Goal: Task Accomplishment & Management: Complete application form

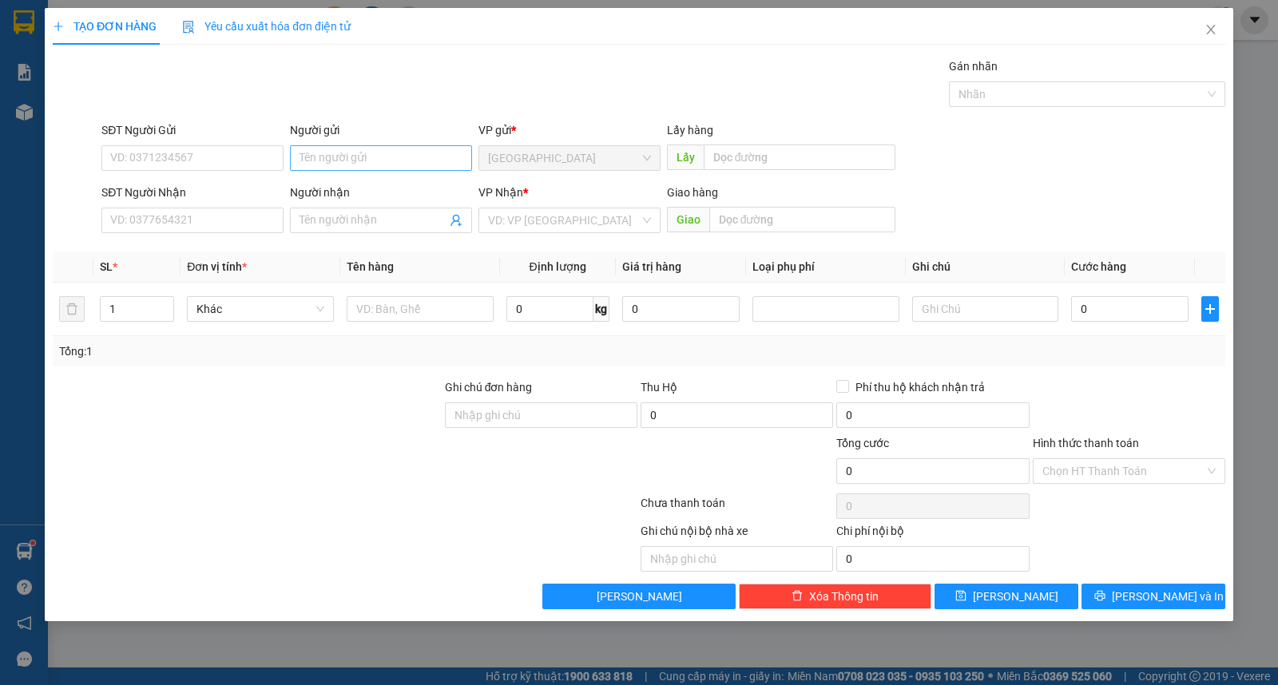
drag, startPoint x: 331, startPoint y: 137, endPoint x: 332, endPoint y: 150, distance: 13.6
click at [331, 141] on div "Người gửi" at bounding box center [381, 133] width 182 height 24
click at [337, 156] on input "Người gửi" at bounding box center [381, 158] width 182 height 26
type input "huy"
type input "giác đức"
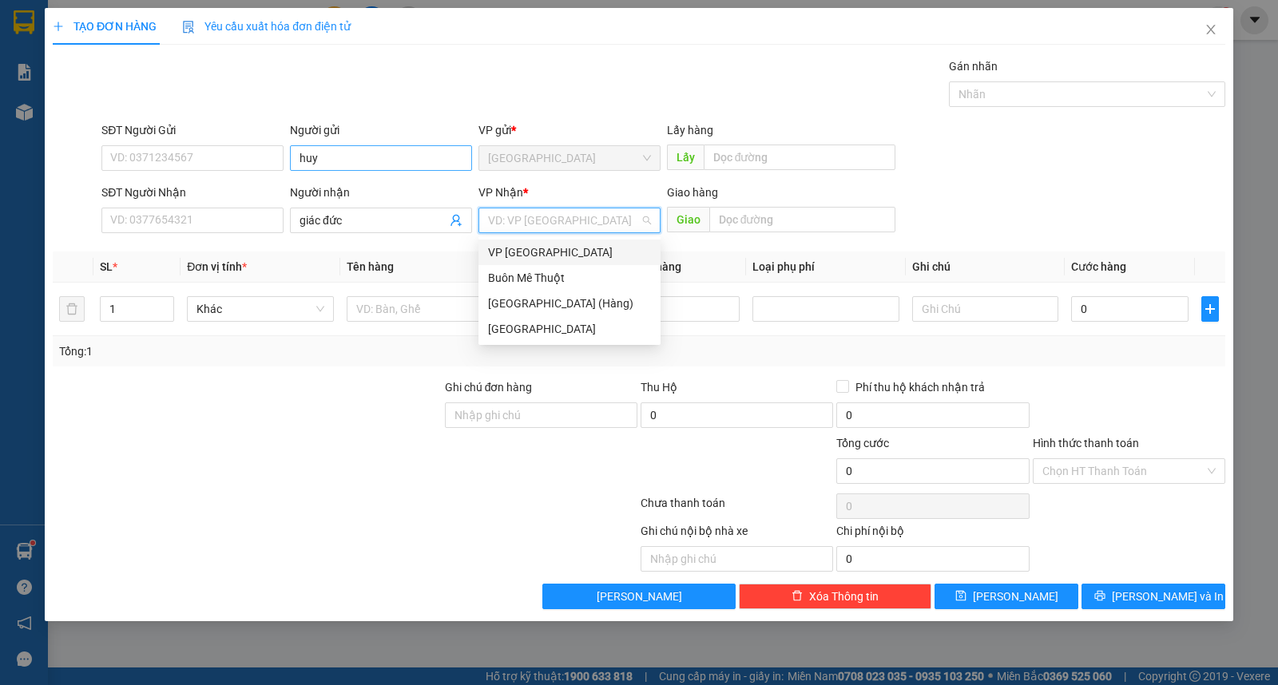
type input "ư"
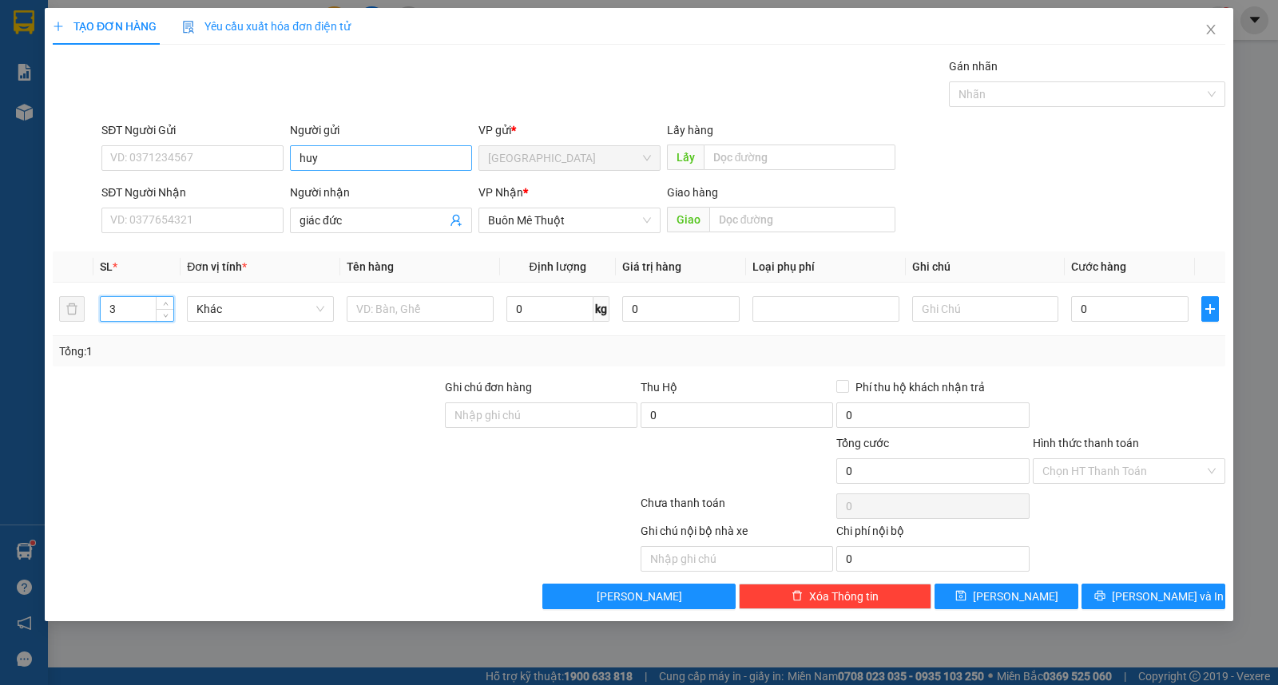
type input "3"
type input "thùng"
click at [1161, 588] on span "[PERSON_NAME] và In" at bounding box center [1168, 597] width 112 height 18
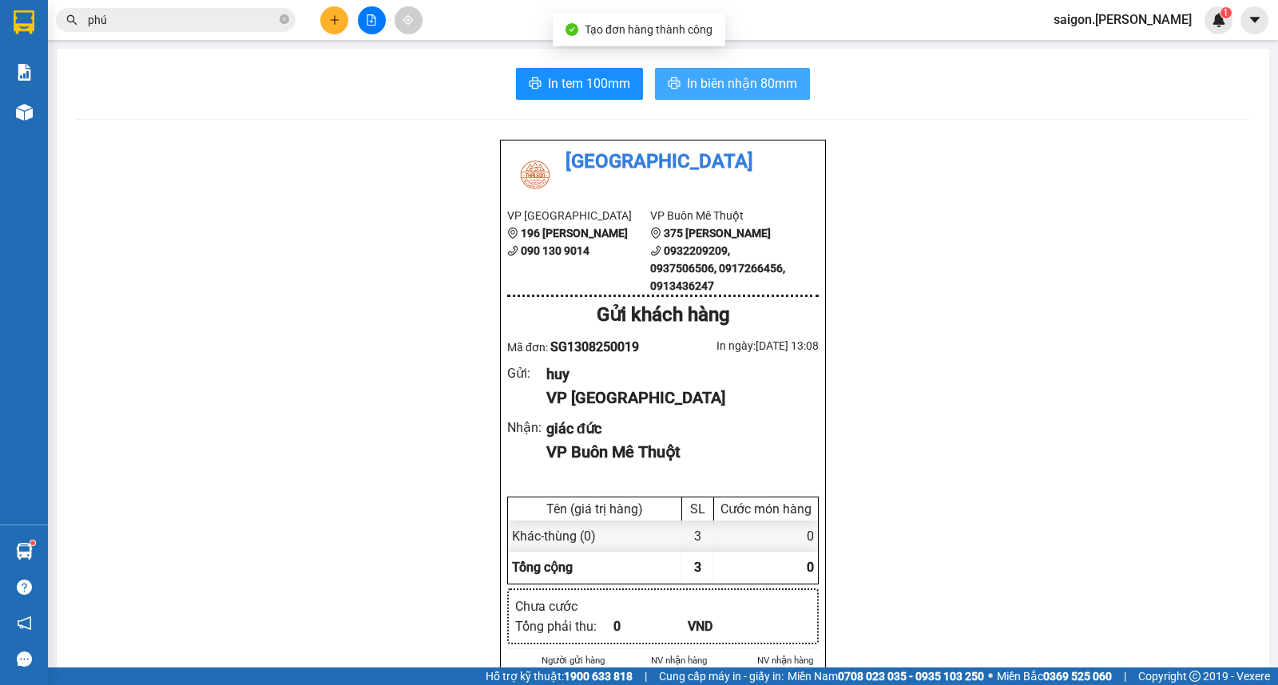
click at [713, 86] on span "In biên nhận 80mm" at bounding box center [742, 83] width 110 height 20
drag, startPoint x: 1080, startPoint y: 419, endPoint x: 1017, endPoint y: 442, distance: 67.2
drag, startPoint x: 93, startPoint y: 243, endPoint x: 340, endPoint y: 16, distance: 335.3
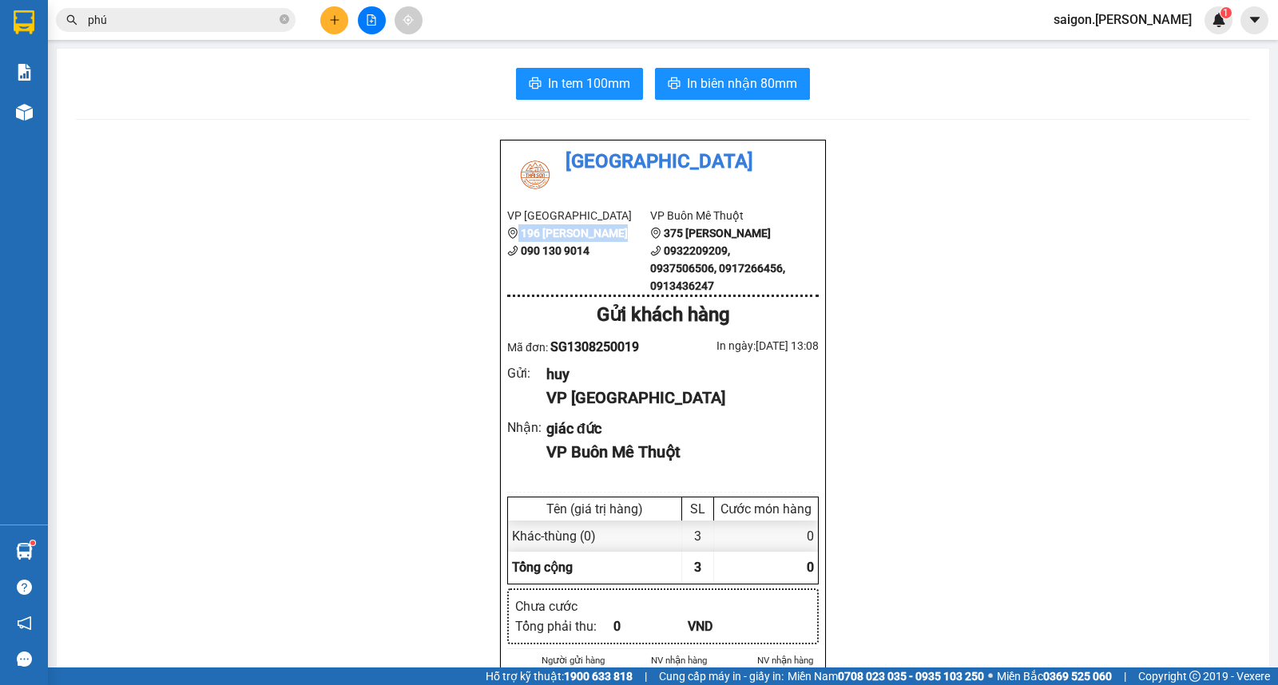
click at [324, 19] on button at bounding box center [334, 20] width 28 height 28
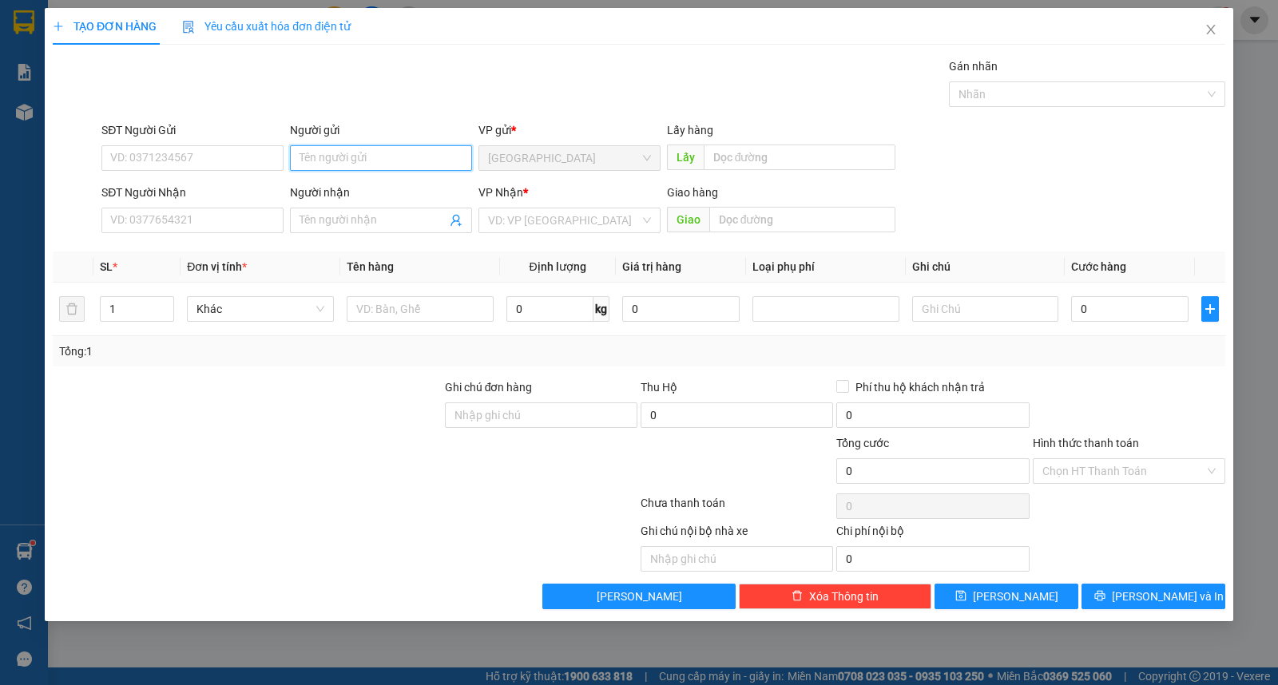
click at [360, 157] on input "Người gửi" at bounding box center [381, 158] width 182 height 26
type input "trang đài"
type input "ư"
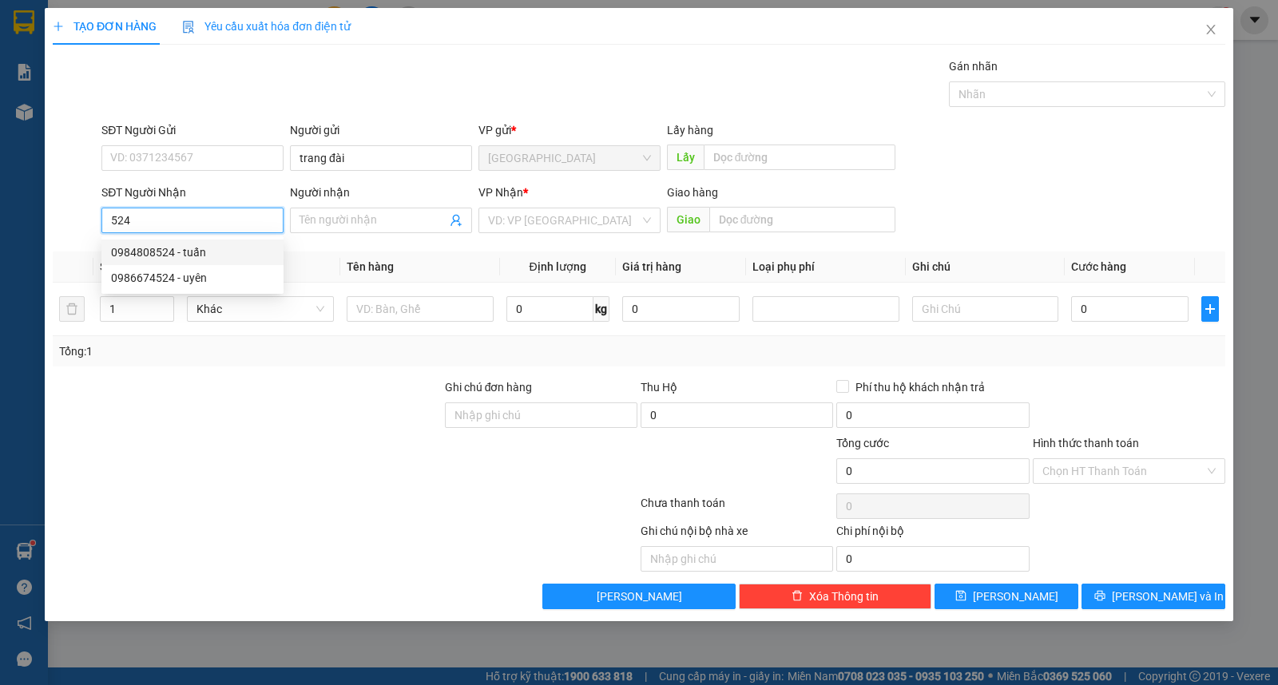
click at [157, 249] on div "0984808524 - tuấn" at bounding box center [192, 253] width 163 height 18
type input "0984808524"
type input "tuấn"
type input "0984808524"
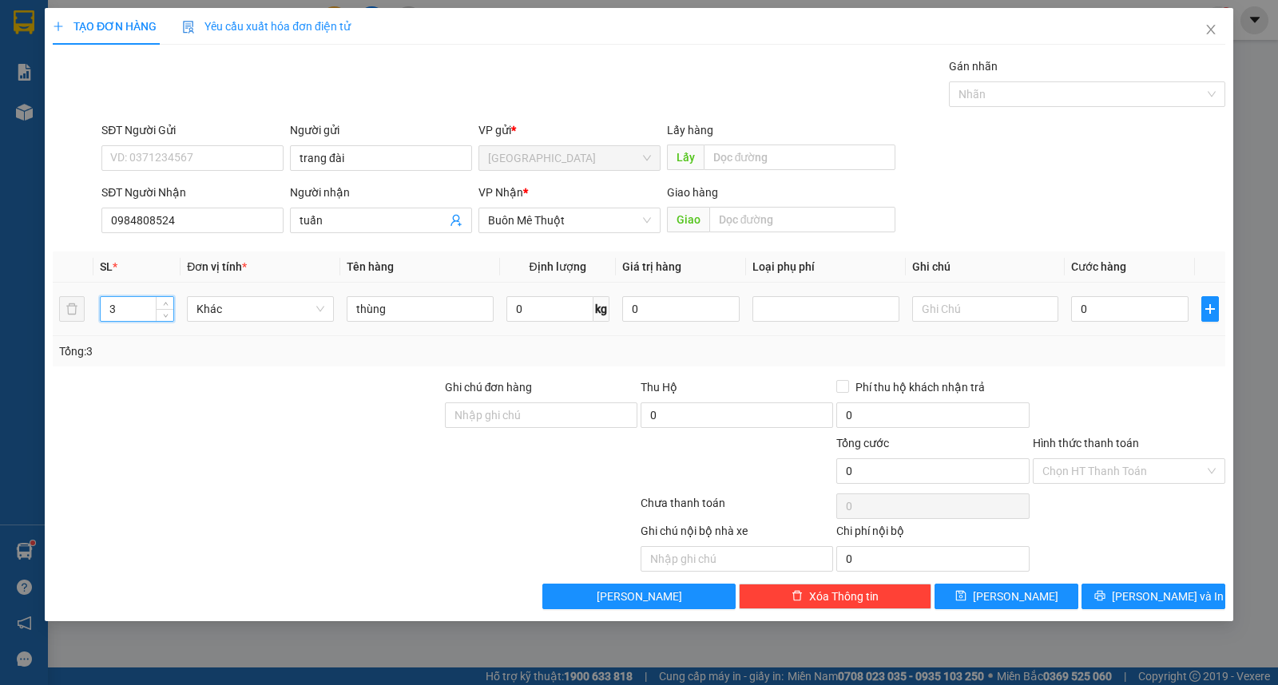
drag, startPoint x: 133, startPoint y: 304, endPoint x: 0, endPoint y: 304, distance: 133.4
click at [0, 310] on div "TẠO ĐƠN HÀNG Yêu cầu xuất hóa đơn điện tử Transit Pickup Surcharge Ids Transit …" at bounding box center [639, 342] width 1278 height 685
type input "10"
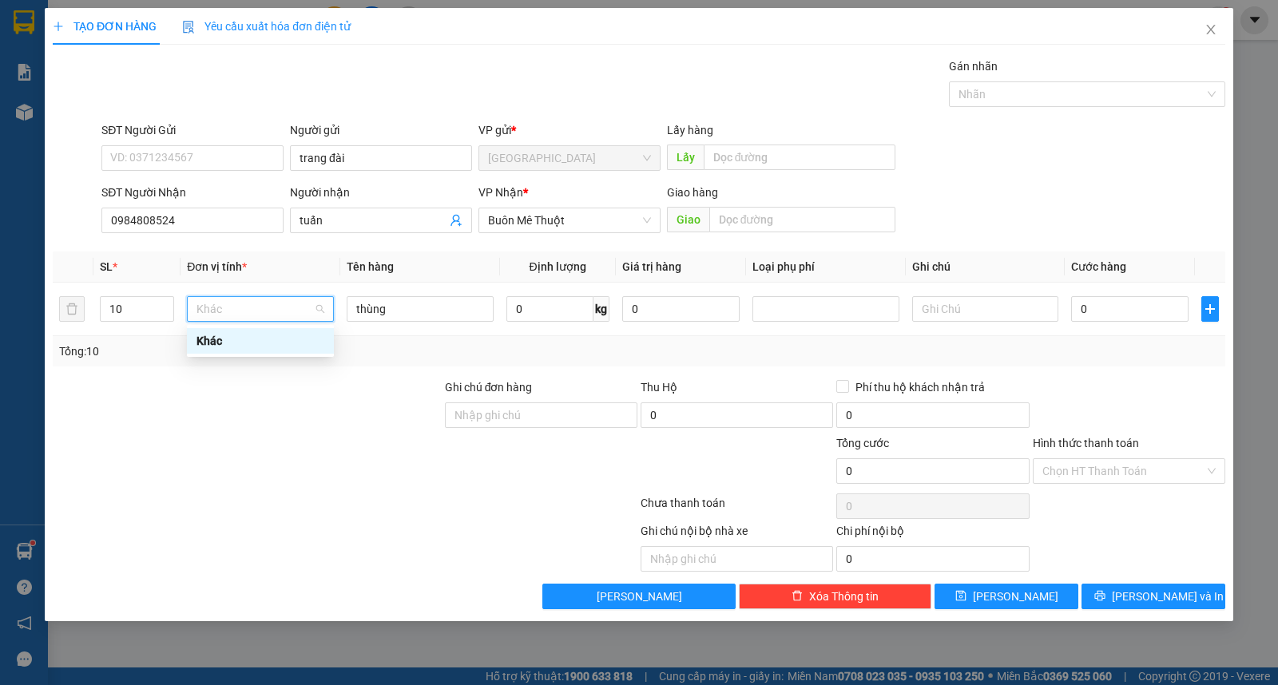
click at [1233, 592] on div "TẠO ĐƠN HÀNG Yêu cầu xuất hóa đơn điện tử Transit Pickup Surcharge Ids Transit …" at bounding box center [639, 315] width 1189 height 614
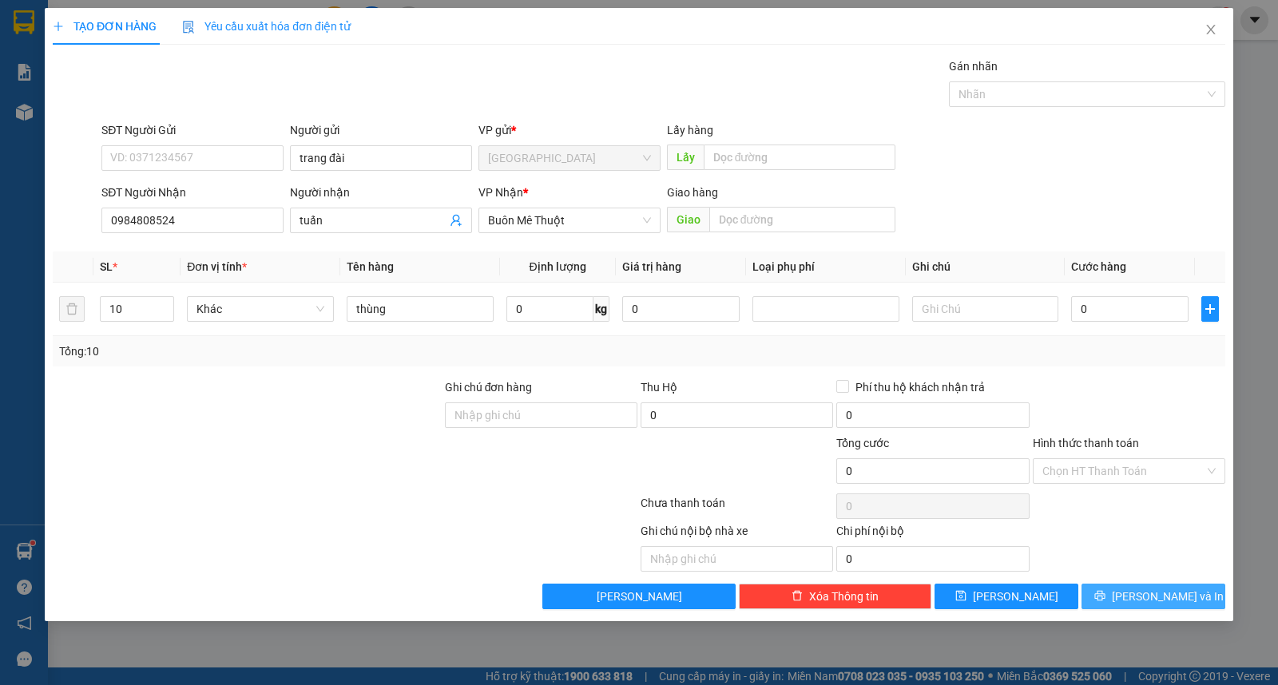
click at [1193, 594] on button "[PERSON_NAME] và In" at bounding box center [1154, 597] width 144 height 26
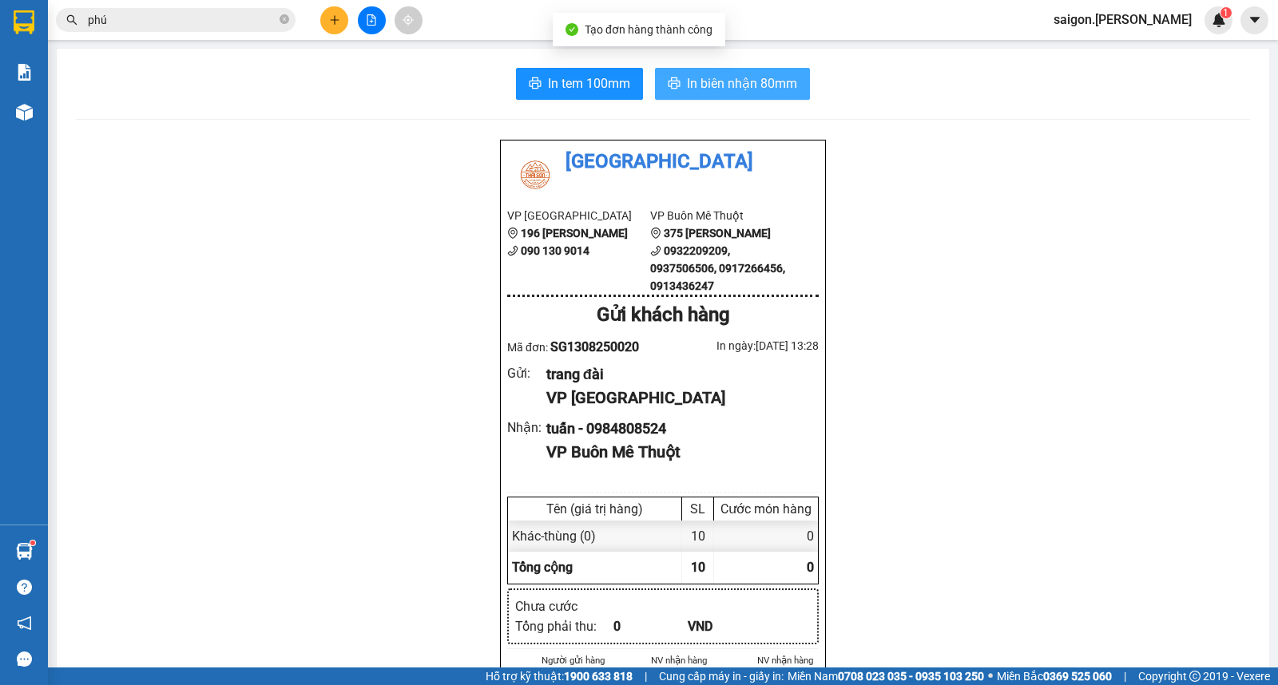
click at [733, 98] on button "In biên nhận 80mm" at bounding box center [732, 84] width 155 height 32
click at [344, 24] on button at bounding box center [334, 20] width 28 height 28
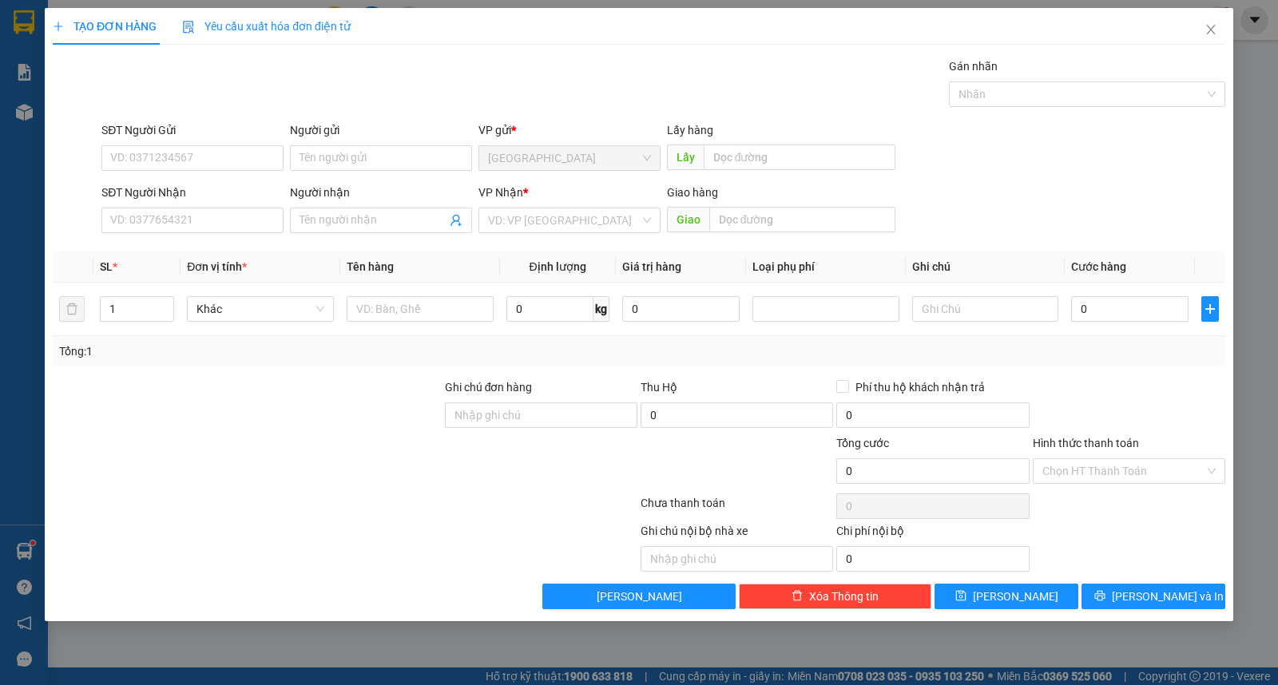
drag, startPoint x: 570, startPoint y: 226, endPoint x: 577, endPoint y: 233, distance: 9.6
click at [573, 228] on input "search" at bounding box center [564, 221] width 152 height 24
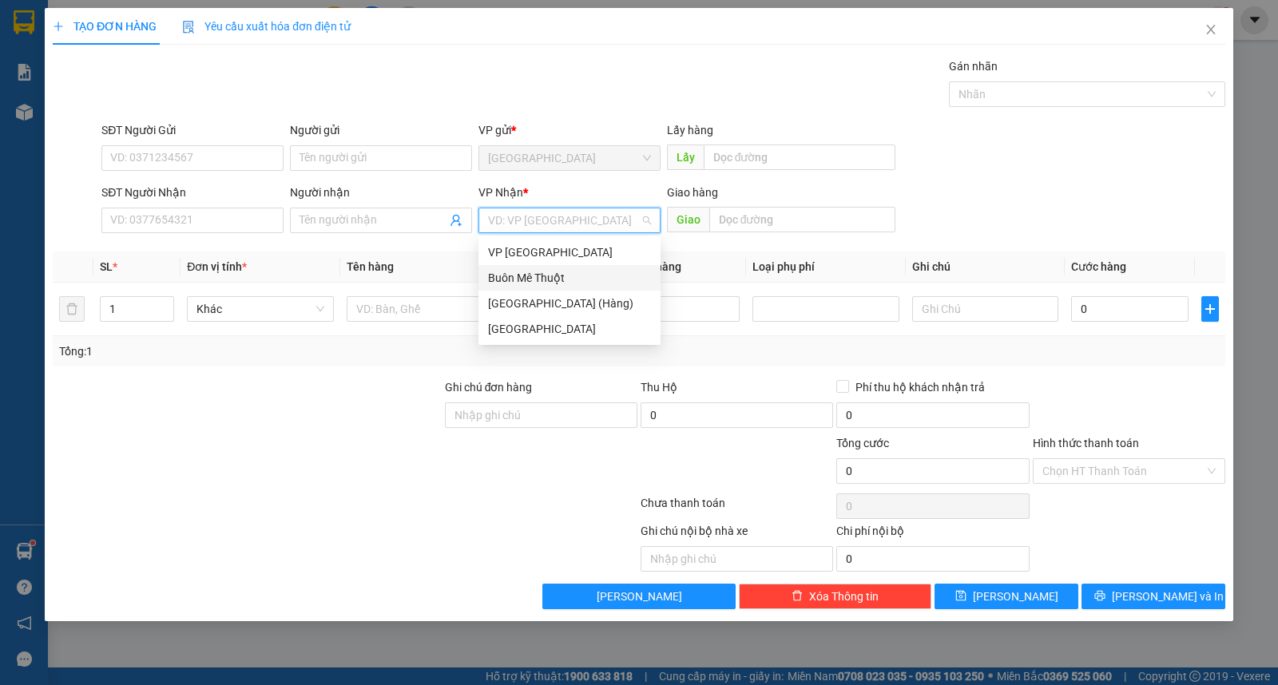
click at [583, 276] on div "Buôn Mê Thuột" at bounding box center [569, 278] width 163 height 18
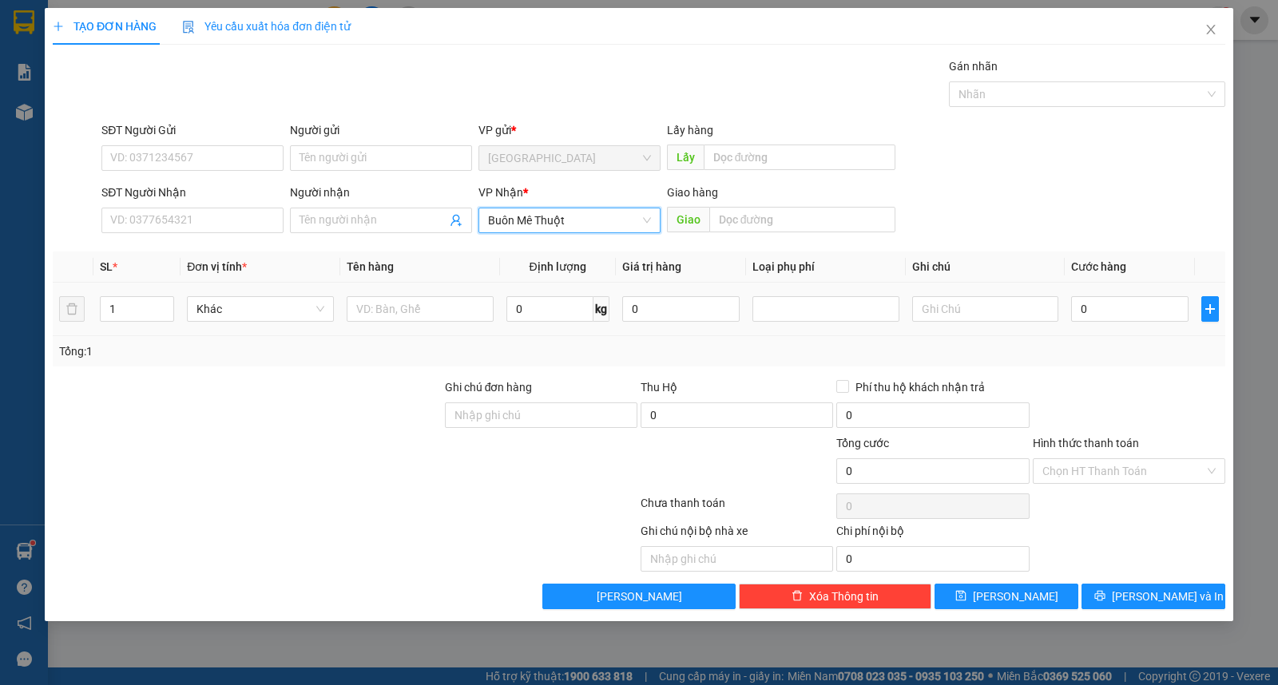
click at [336, 305] on td "Khác" at bounding box center [261, 310] width 160 height 54
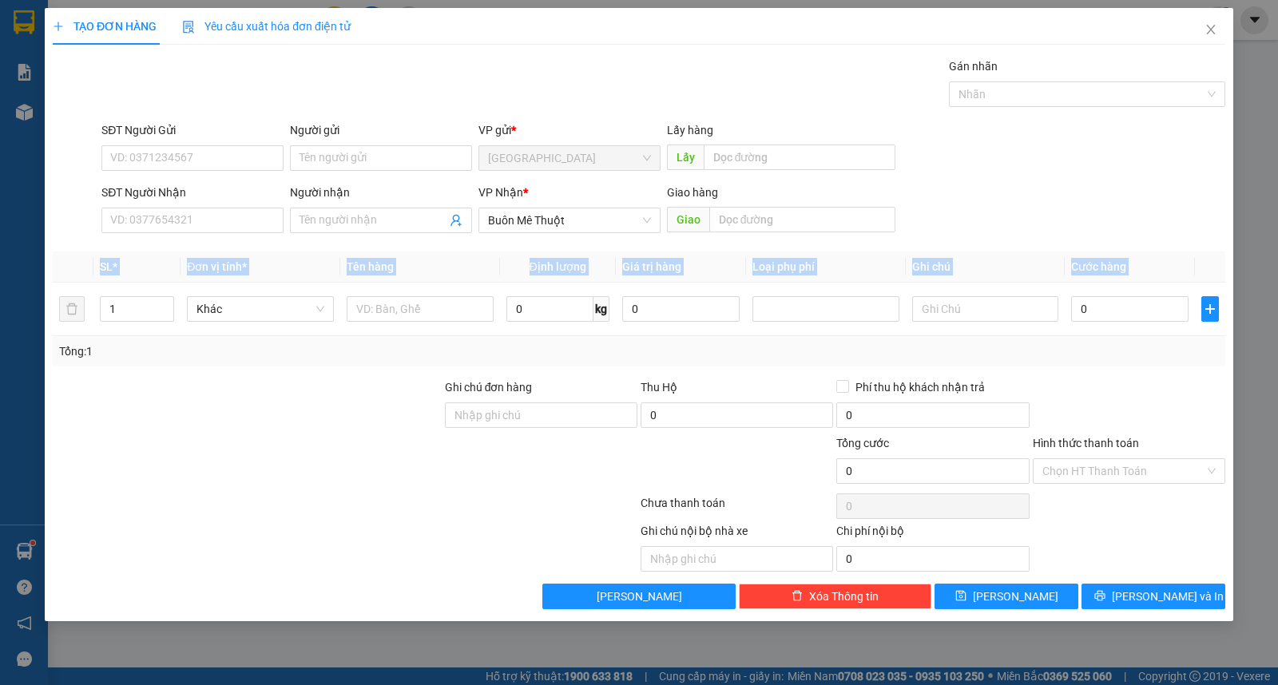
drag, startPoint x: 158, startPoint y: 324, endPoint x: 41, endPoint y: 306, distance: 118.9
click at [2, 314] on div "TẠO ĐƠN HÀNG Yêu cầu xuất hóa đơn điện tử Transit Pickup Surcharge Ids Transit …" at bounding box center [639, 342] width 1278 height 685
click at [126, 305] on input "1" at bounding box center [137, 309] width 73 height 24
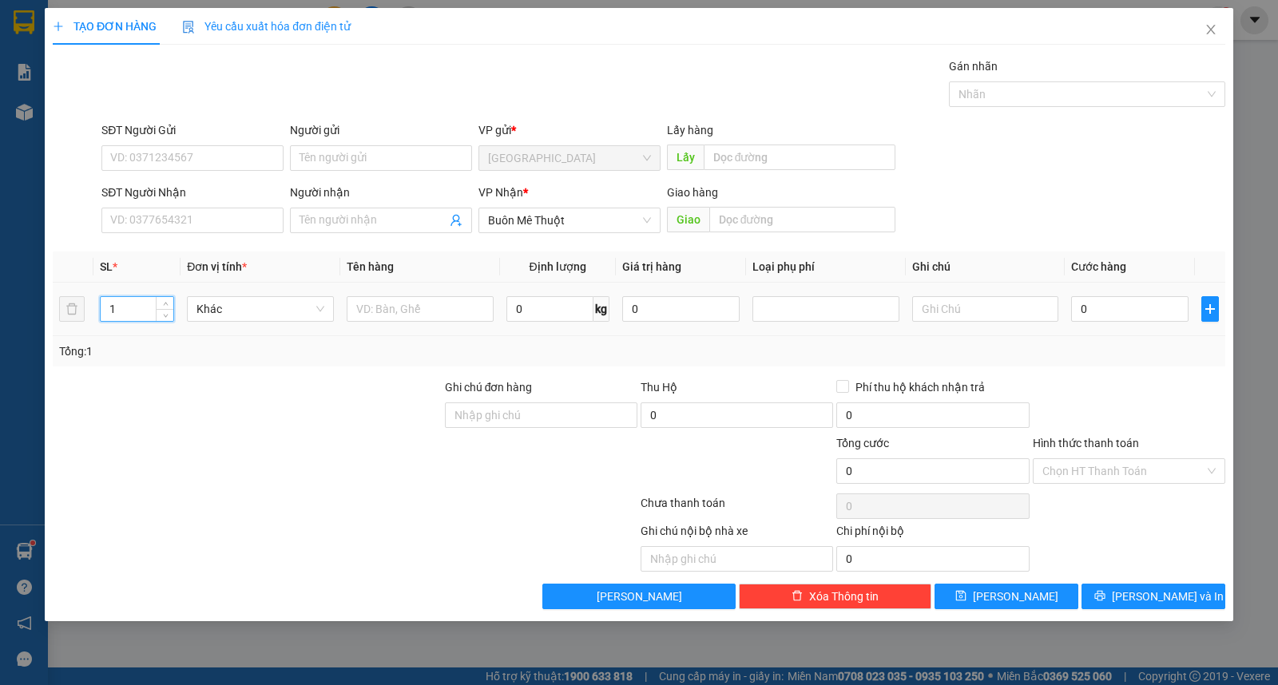
click at [121, 306] on input "1" at bounding box center [137, 309] width 73 height 24
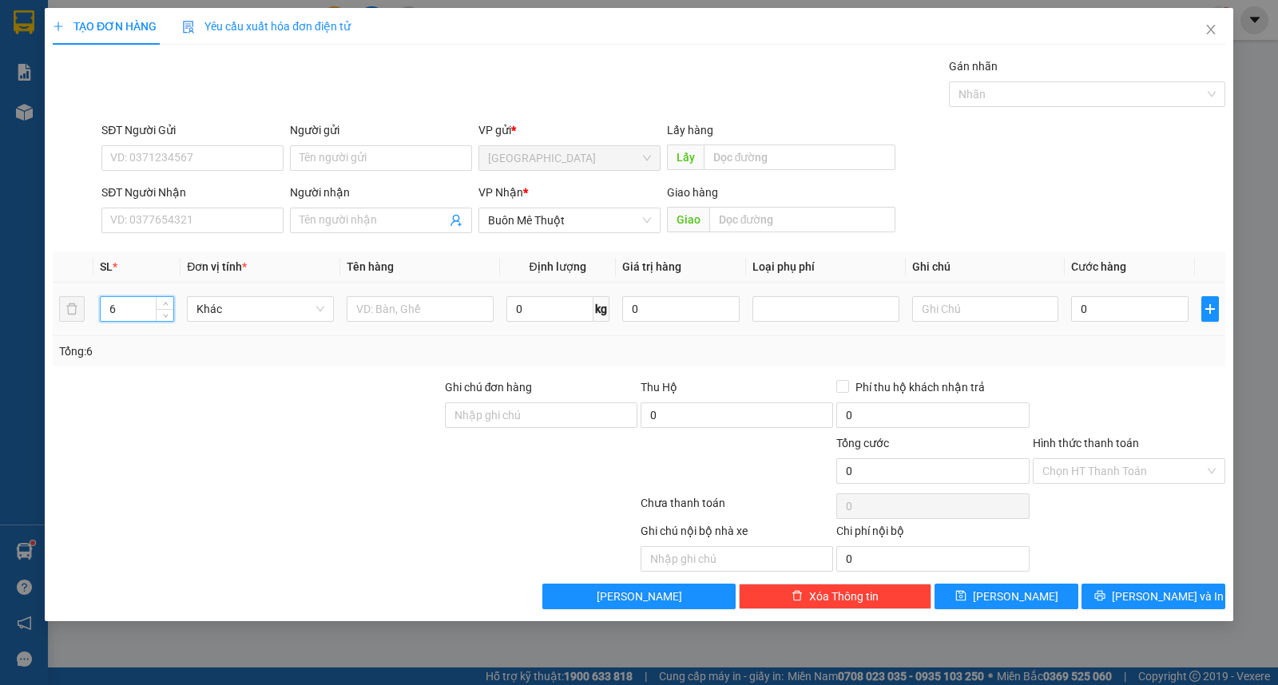
type input "6"
type input "thùng"
click at [397, 225] on input "Người nhận" at bounding box center [373, 221] width 147 height 18
type input "quang"
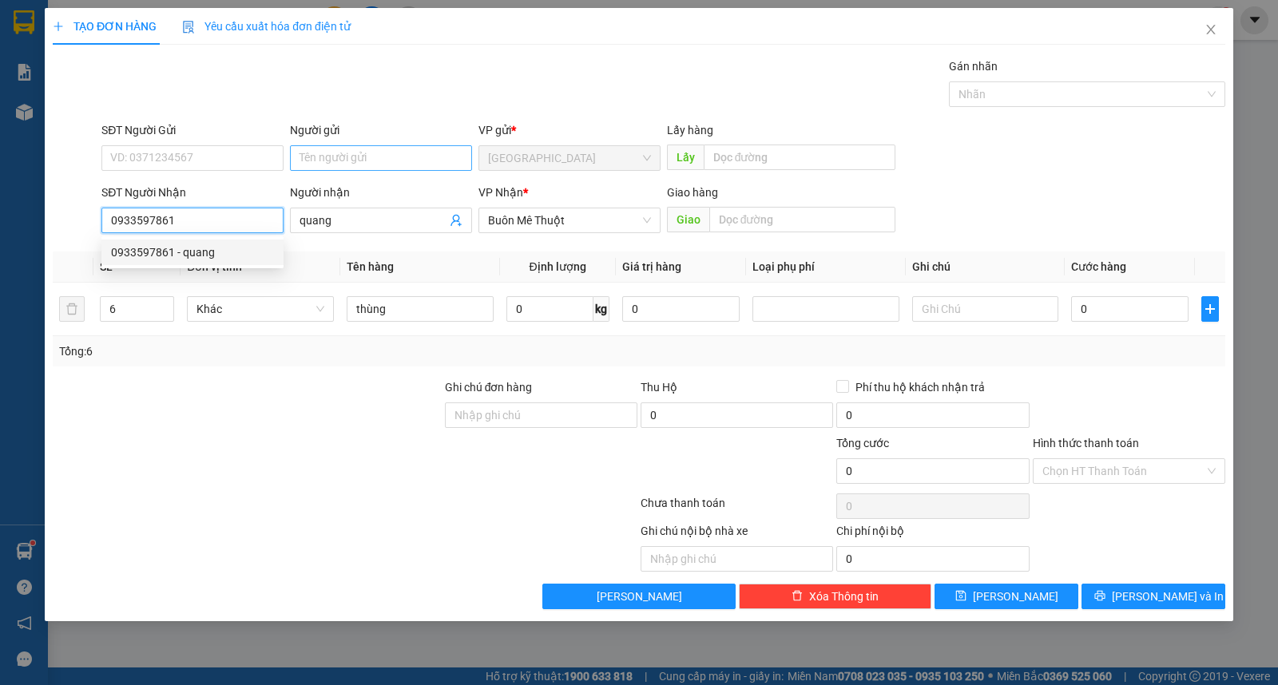
type input "0933597861"
click at [346, 156] on input "Người gửi" at bounding box center [381, 158] width 182 height 26
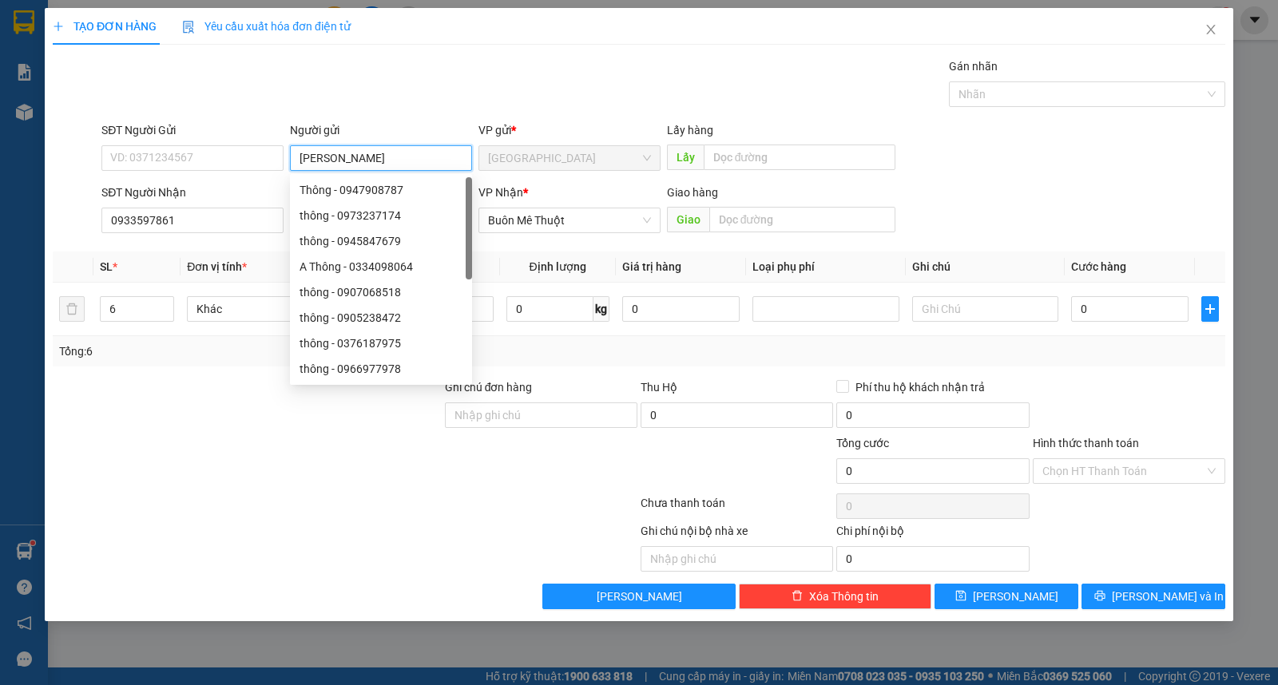
type input "[PERSON_NAME]"
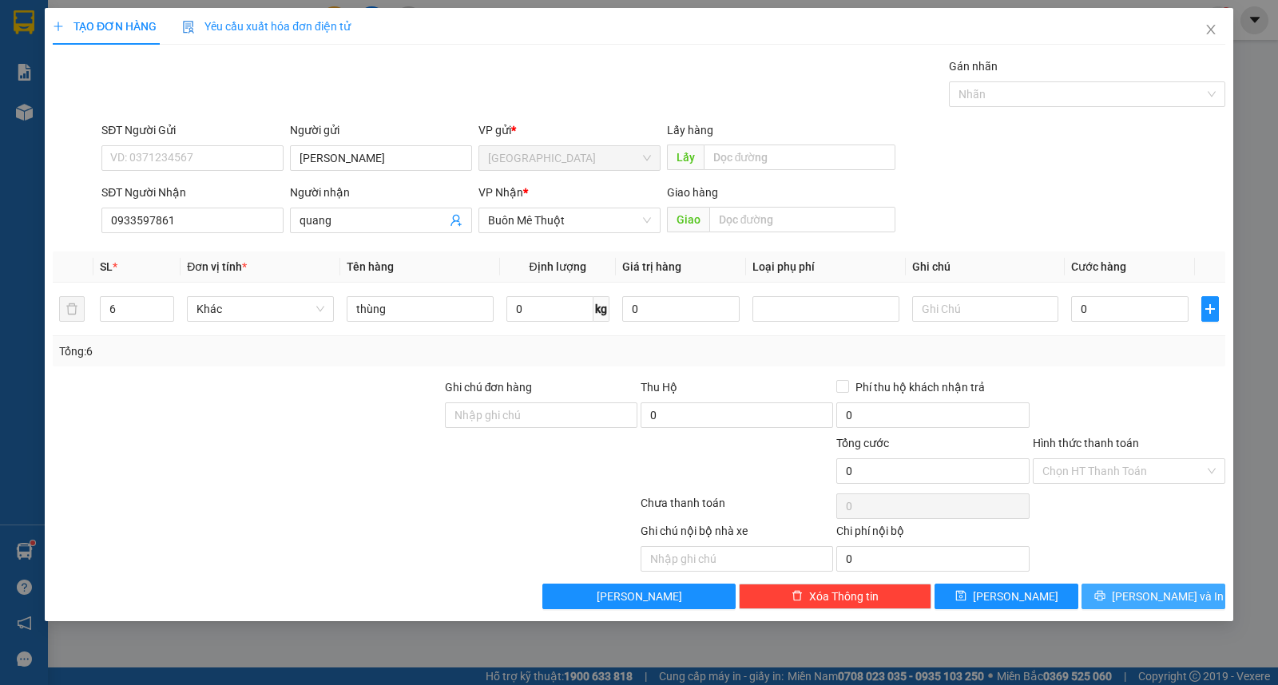
click at [1148, 595] on span "[PERSON_NAME] và In" at bounding box center [1168, 597] width 112 height 18
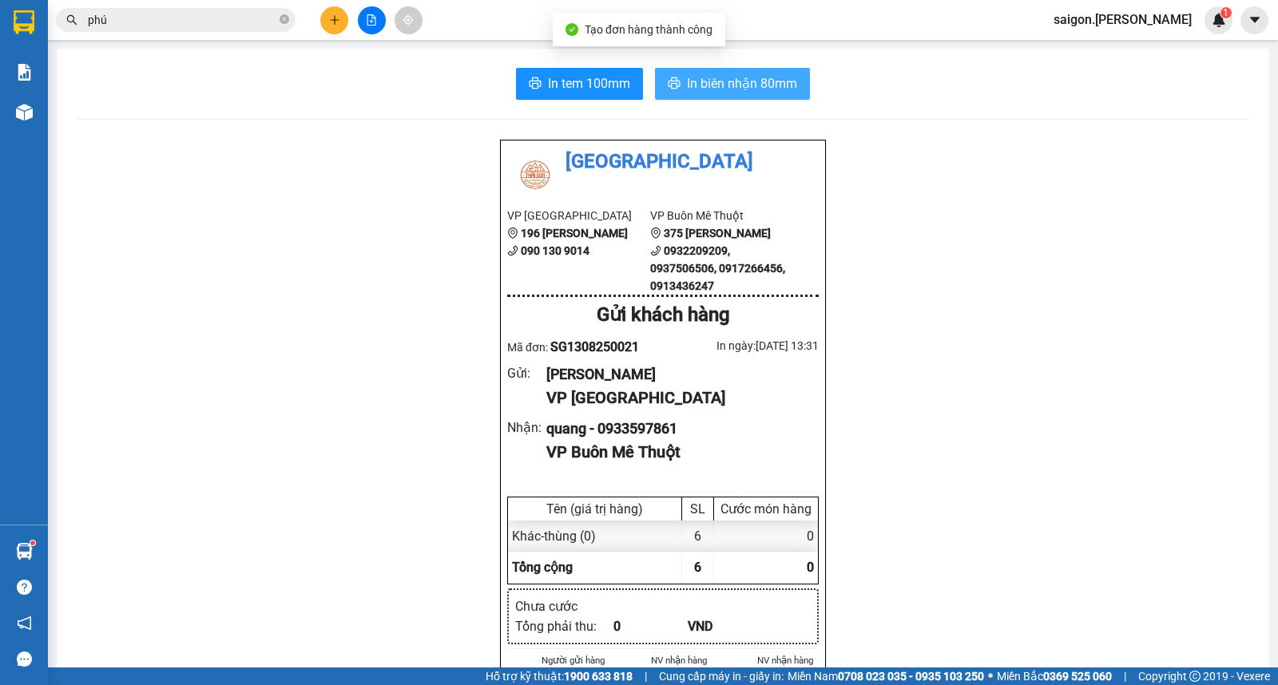
click at [725, 84] on span "In biên nhận 80mm" at bounding box center [742, 83] width 110 height 20
drag, startPoint x: 812, startPoint y: 345, endPoint x: 816, endPoint y: 352, distance: 8.2
click at [816, 352] on div "Thái Sơn VP [GEOGRAPHIC_DATA] 196 [PERSON_NAME] 090 130 9014 VP Buôn Mê Thuột 3…" at bounding box center [663, 552] width 326 height 824
